Goal: Transaction & Acquisition: Purchase product/service

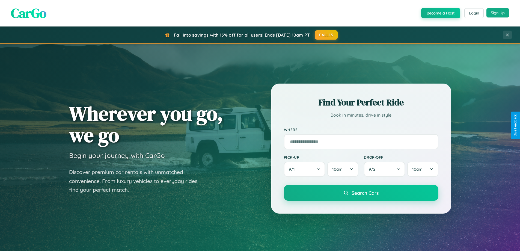
click at [498, 13] on button "Sign Up" at bounding box center [498, 12] width 23 height 9
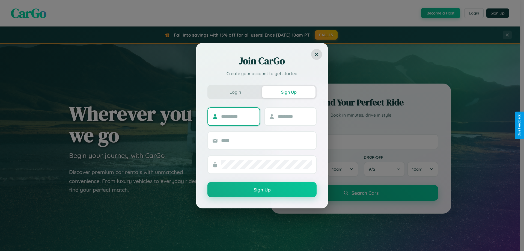
click at [238, 116] on input "text" at bounding box center [238, 116] width 34 height 9
type input "*****"
click at [295, 116] on input "text" at bounding box center [295, 116] width 34 height 9
type input "*****"
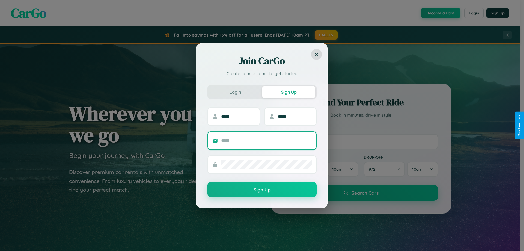
click at [267, 140] on input "text" at bounding box center [266, 140] width 91 height 9
type input "**********"
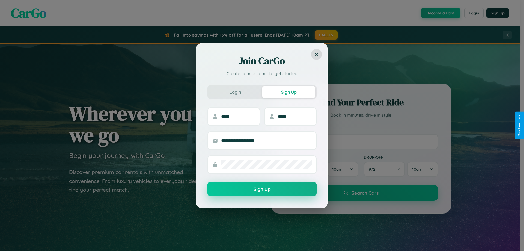
click at [262, 189] on button "Sign Up" at bounding box center [262, 189] width 109 height 15
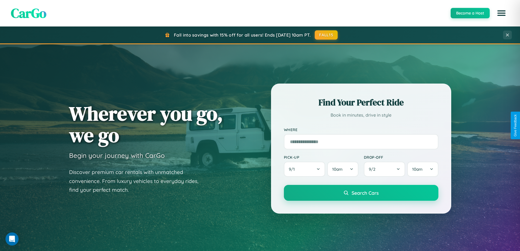
scroll to position [235, 0]
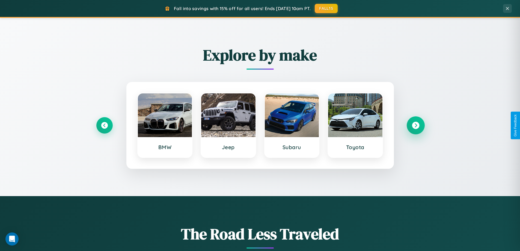
click at [416, 125] on icon at bounding box center [415, 125] width 7 height 7
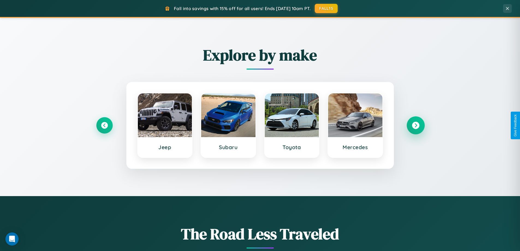
click at [416, 125] on icon at bounding box center [415, 125] width 7 height 7
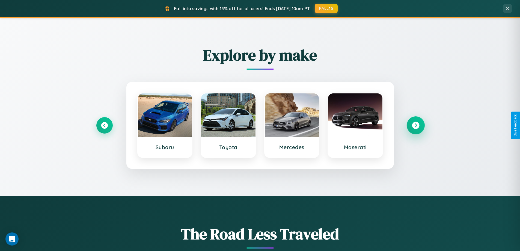
click at [416, 125] on icon at bounding box center [415, 125] width 7 height 7
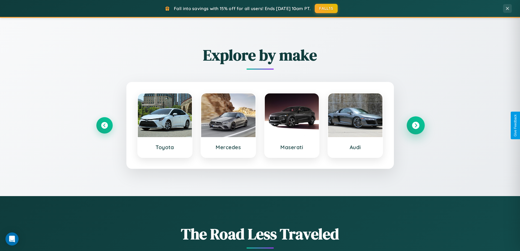
click at [416, 125] on icon at bounding box center [415, 125] width 7 height 7
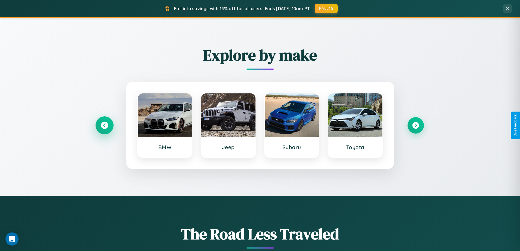
click at [104, 125] on icon at bounding box center [104, 125] width 7 height 7
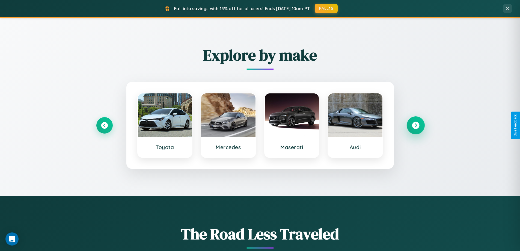
click at [416, 125] on icon at bounding box center [415, 125] width 7 height 7
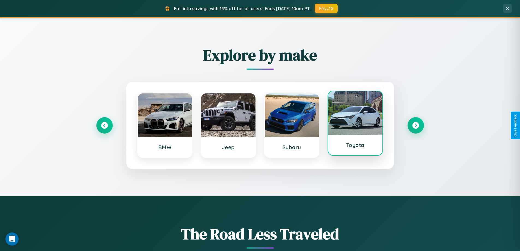
click at [355, 124] on div at bounding box center [355, 113] width 54 height 44
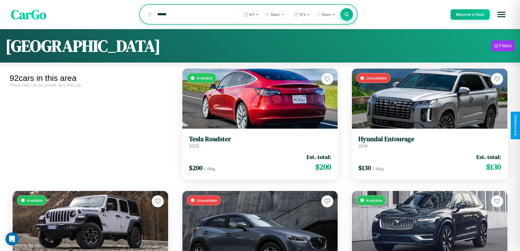
click at [347, 15] on icon at bounding box center [346, 14] width 5 height 5
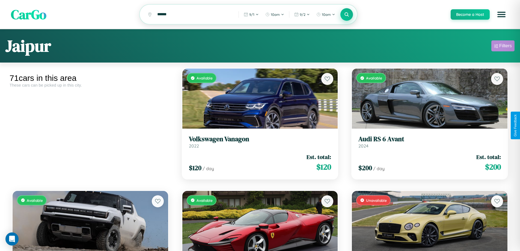
click at [503, 47] on div "Filters" at bounding box center [506, 45] width 13 height 5
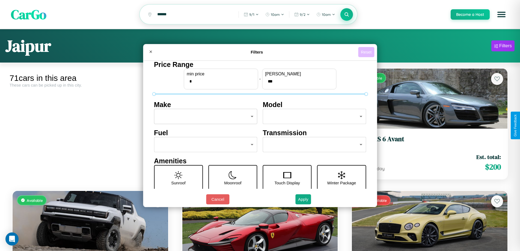
click at [367, 52] on button "Reset" at bounding box center [366, 52] width 16 height 10
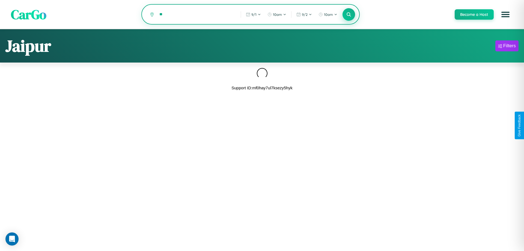
type input "*"
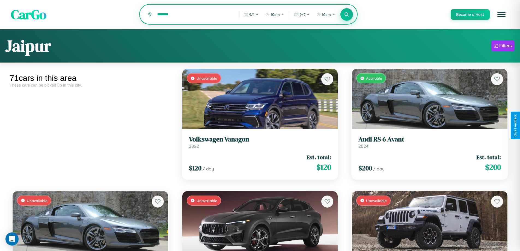
type input "*******"
click at [347, 15] on icon at bounding box center [346, 14] width 5 height 5
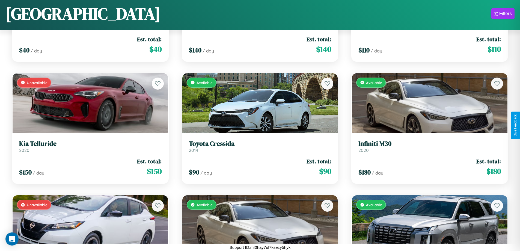
scroll to position [688, 0]
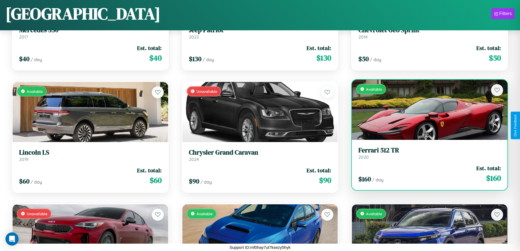
click at [426, 174] on div "$ 160 / day Est. total: $ 160" at bounding box center [430, 173] width 143 height 19
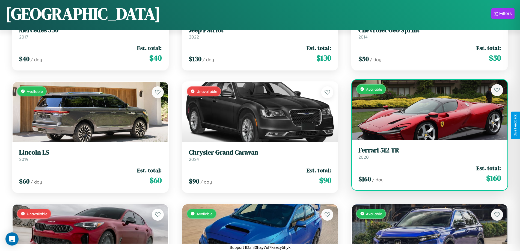
click at [426, 174] on div "$ 160 / day Est. total: $ 160" at bounding box center [430, 173] width 143 height 19
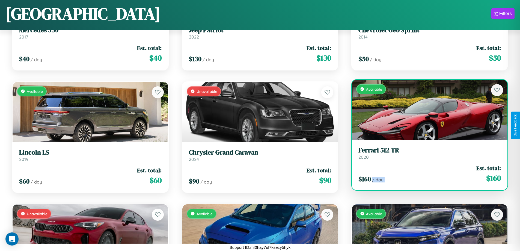
click at [426, 174] on div "$ 160 / day Est. total: $ 160" at bounding box center [430, 173] width 143 height 19
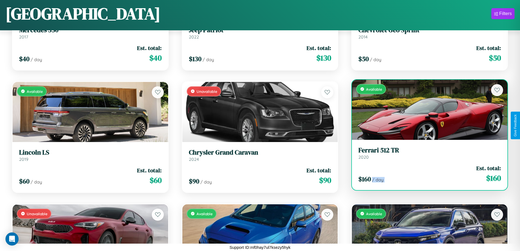
click at [426, 174] on div "$ 160 / day Est. total: $ 160" at bounding box center [430, 173] width 143 height 19
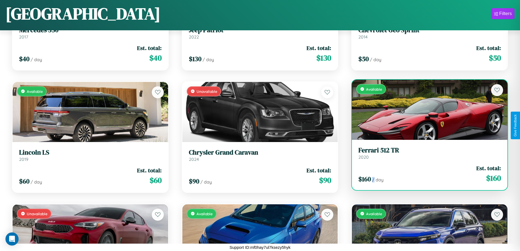
click at [426, 174] on div "$ 160 / day Est. total: $ 160" at bounding box center [430, 173] width 143 height 19
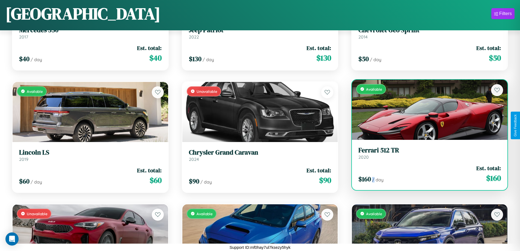
click at [426, 153] on h3 "Ferrari 512 TR" at bounding box center [430, 150] width 143 height 8
